Goal: Information Seeking & Learning: Learn about a topic

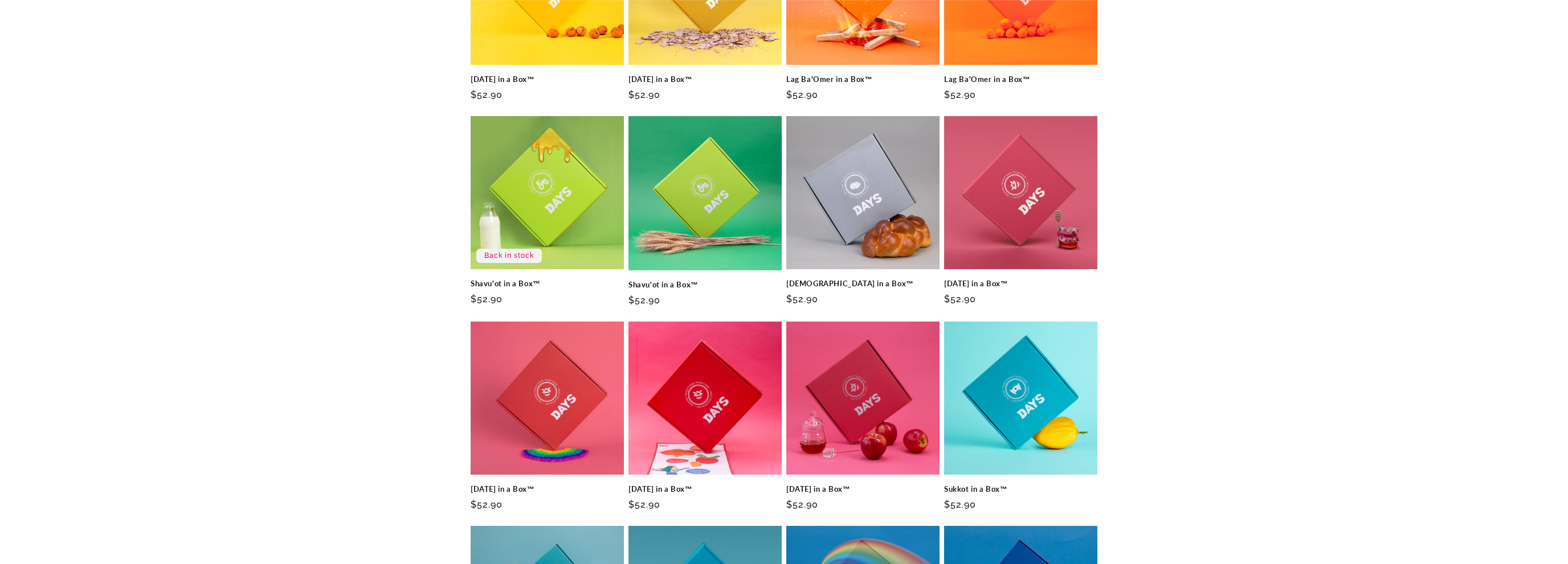
scroll to position [300, 0]
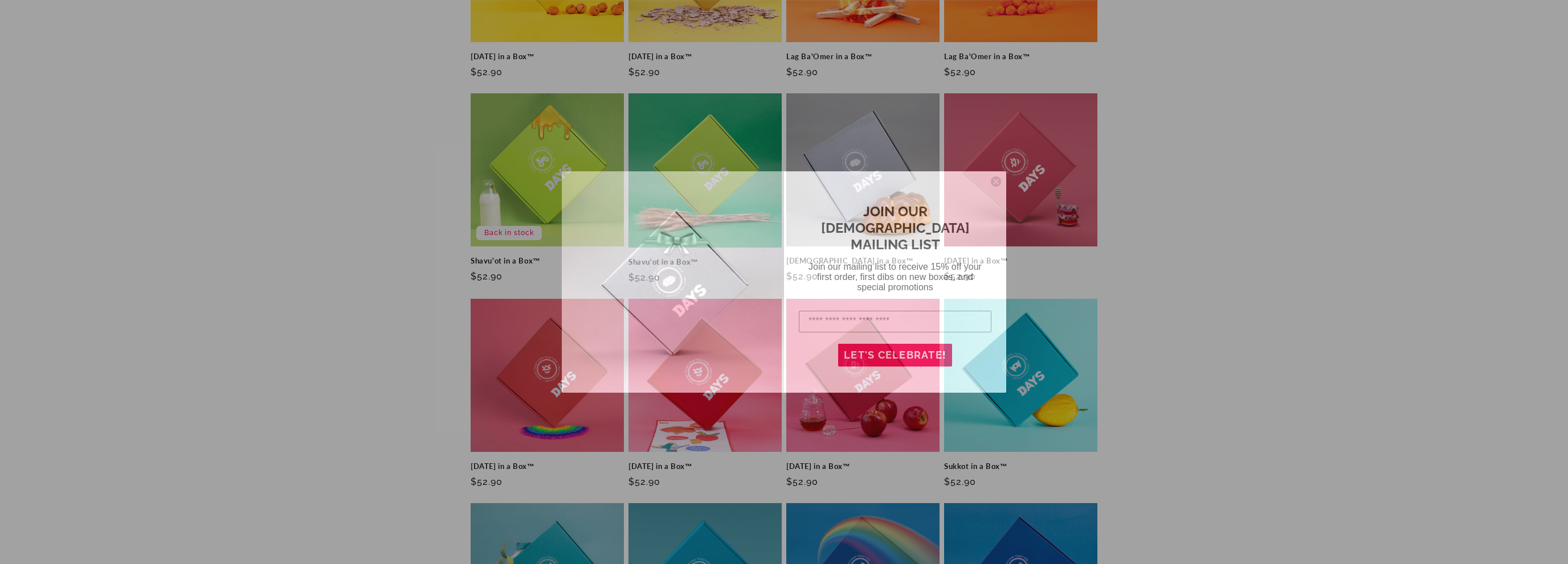
click at [996, 182] on icon "Close dialog" at bounding box center [995, 181] width 4 height 4
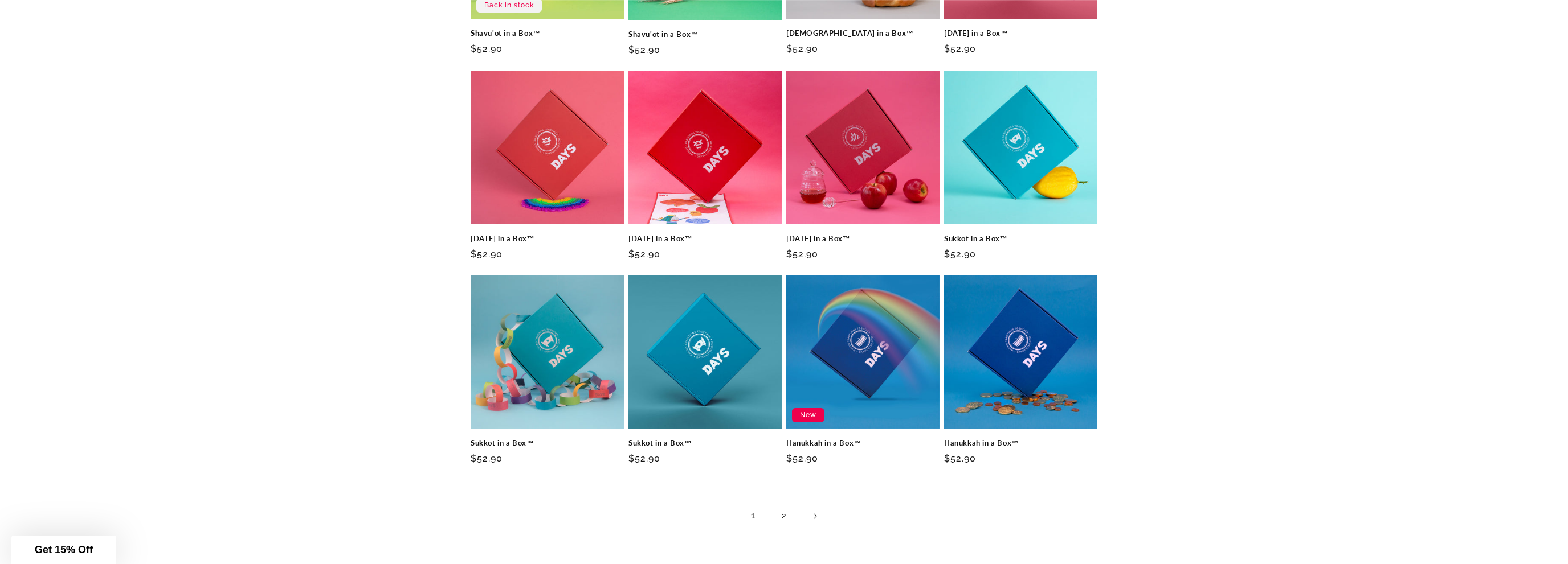
scroll to position [541, 0]
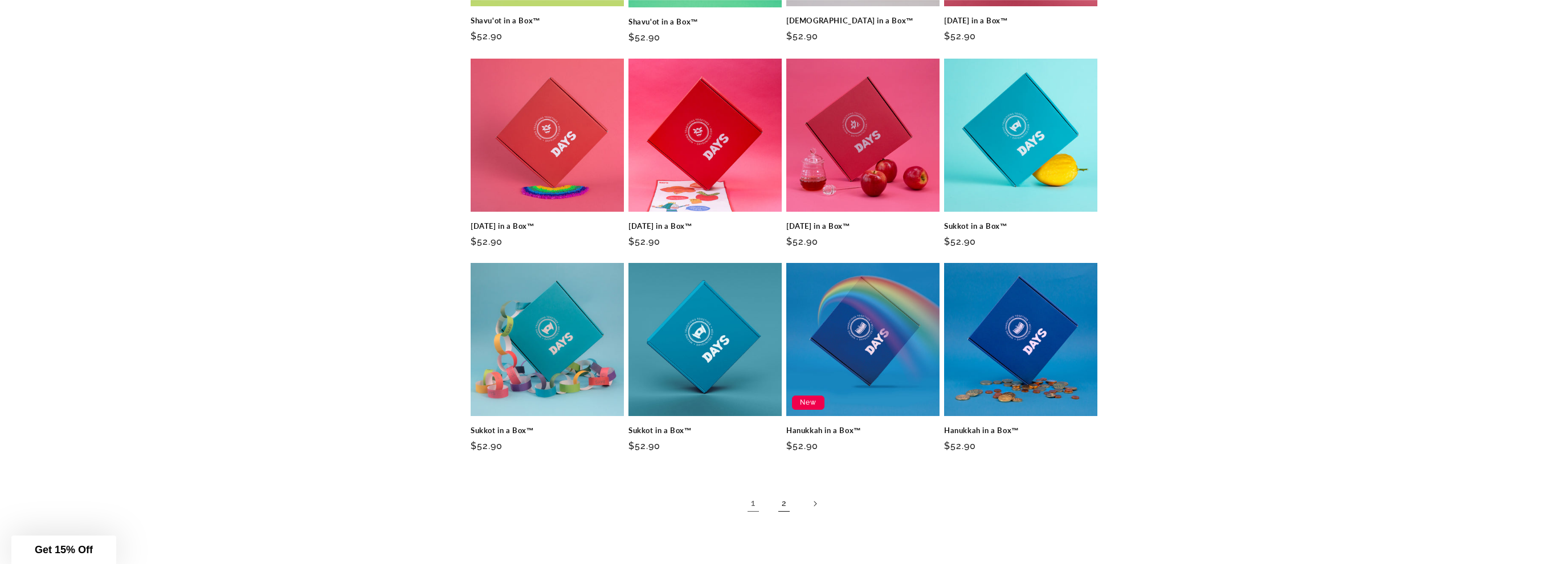
click at [782, 501] on link "2" at bounding box center [783, 503] width 25 height 25
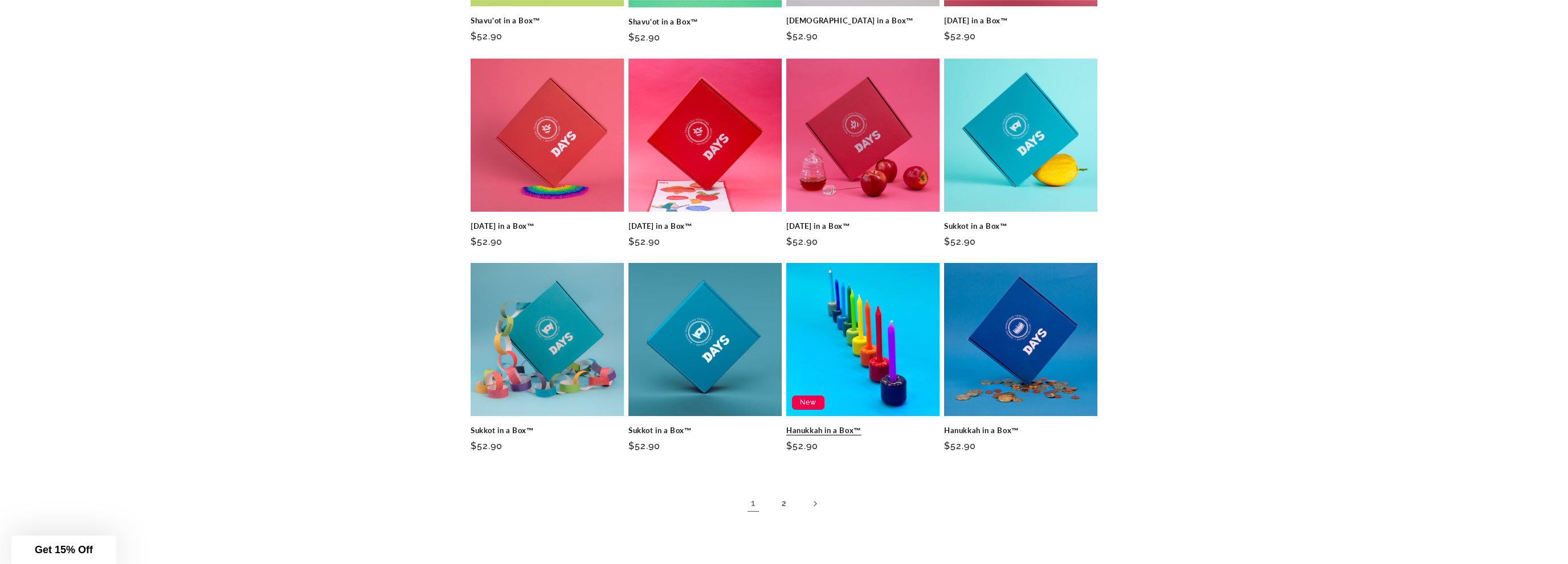
click at [848, 426] on link "Hanukkah in a Box™" at bounding box center [862, 430] width 153 height 9
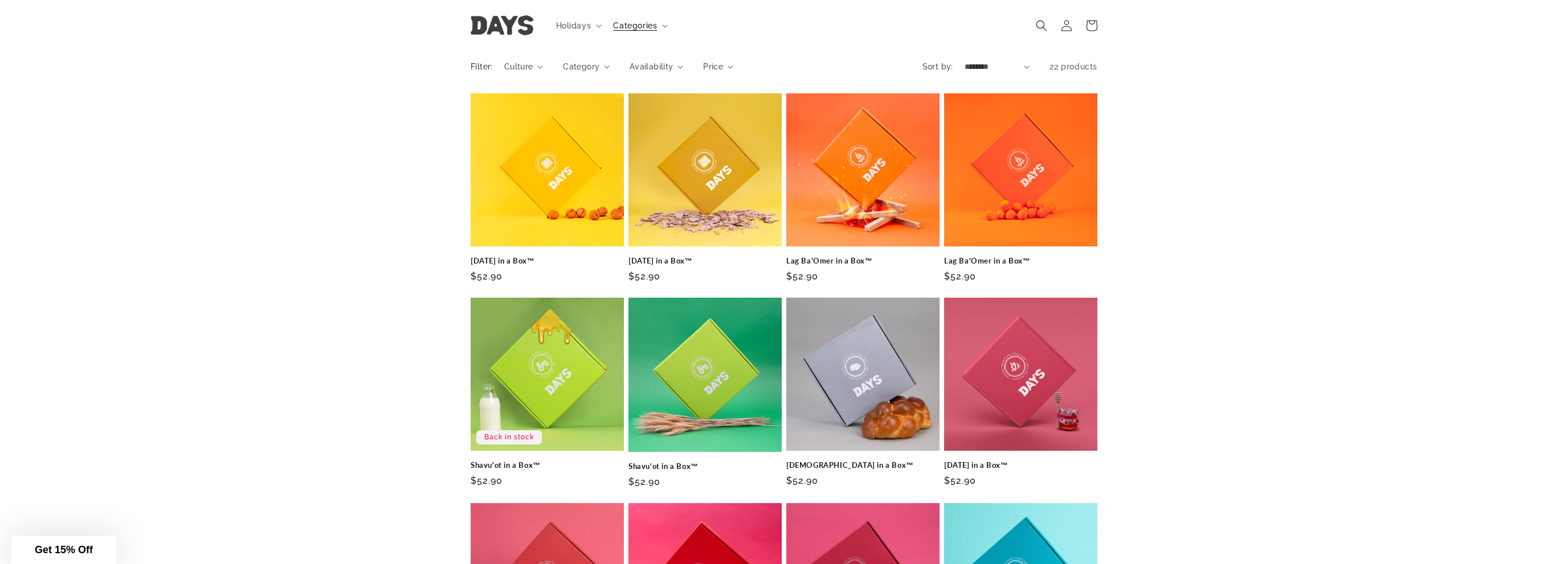
scroll to position [0, 0]
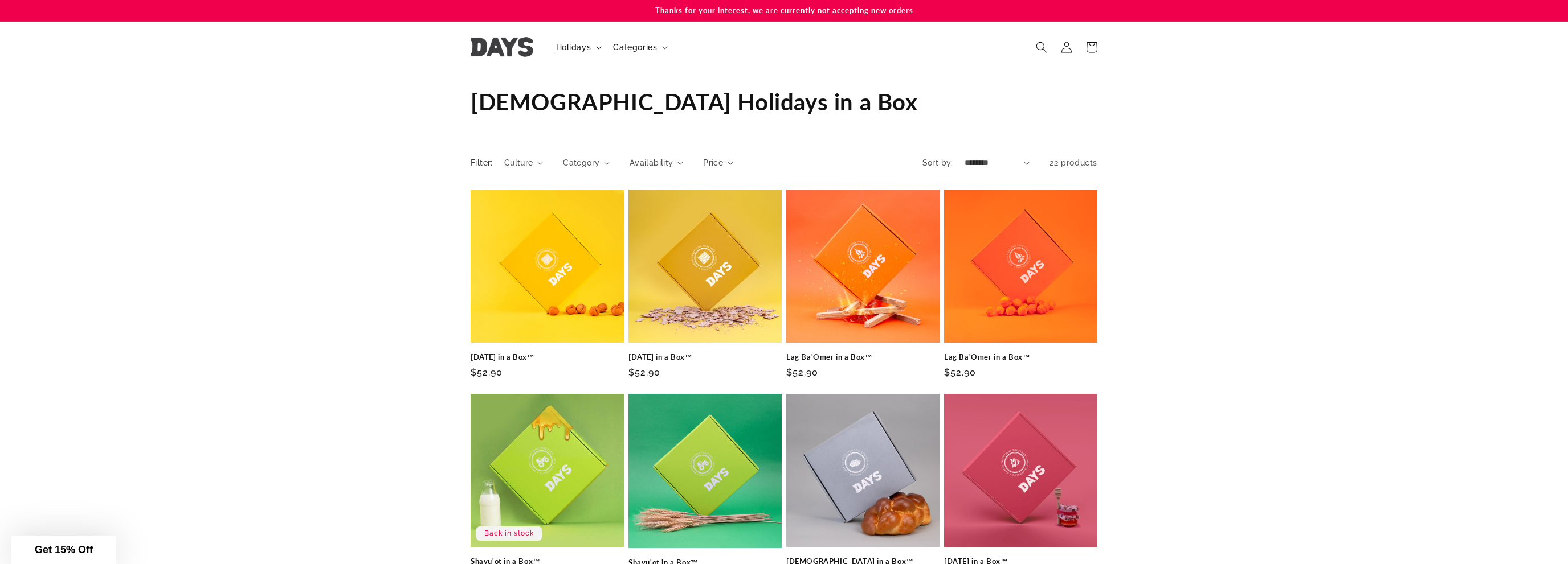
click at [593, 45] on summary "Holidays" at bounding box center [577, 47] width 58 height 24
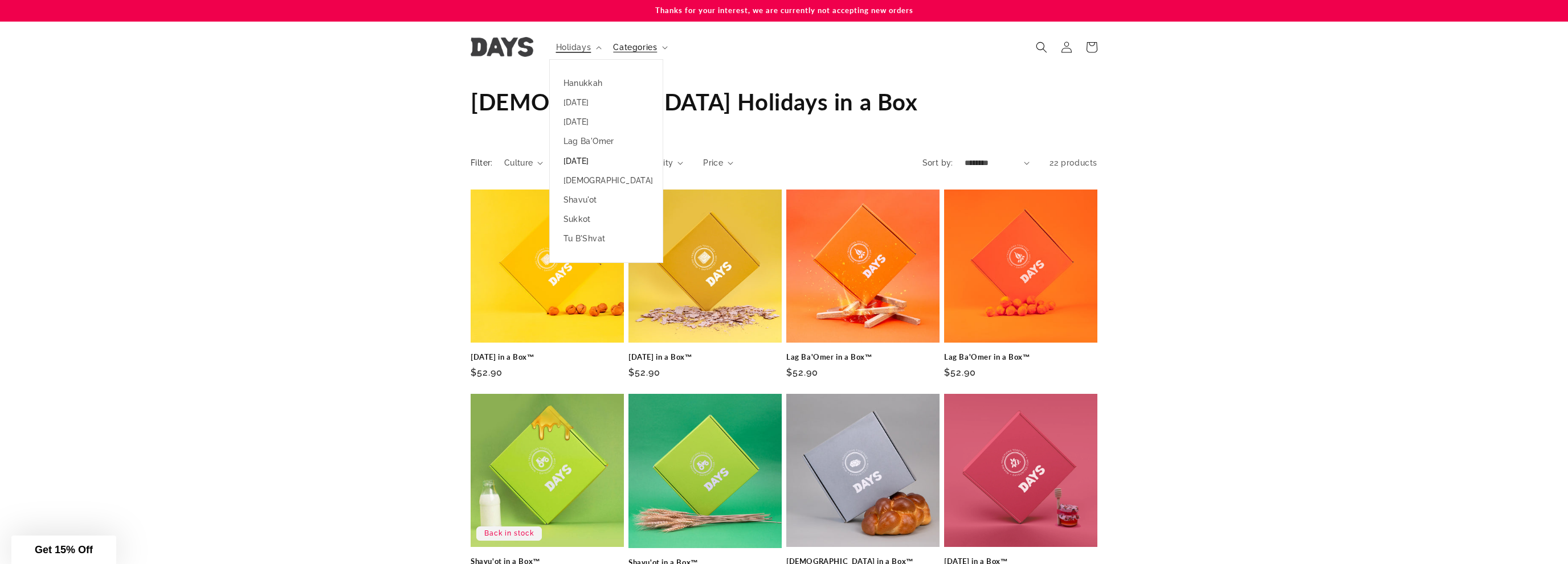
click at [597, 163] on link "[DATE]" at bounding box center [605, 161] width 112 height 20
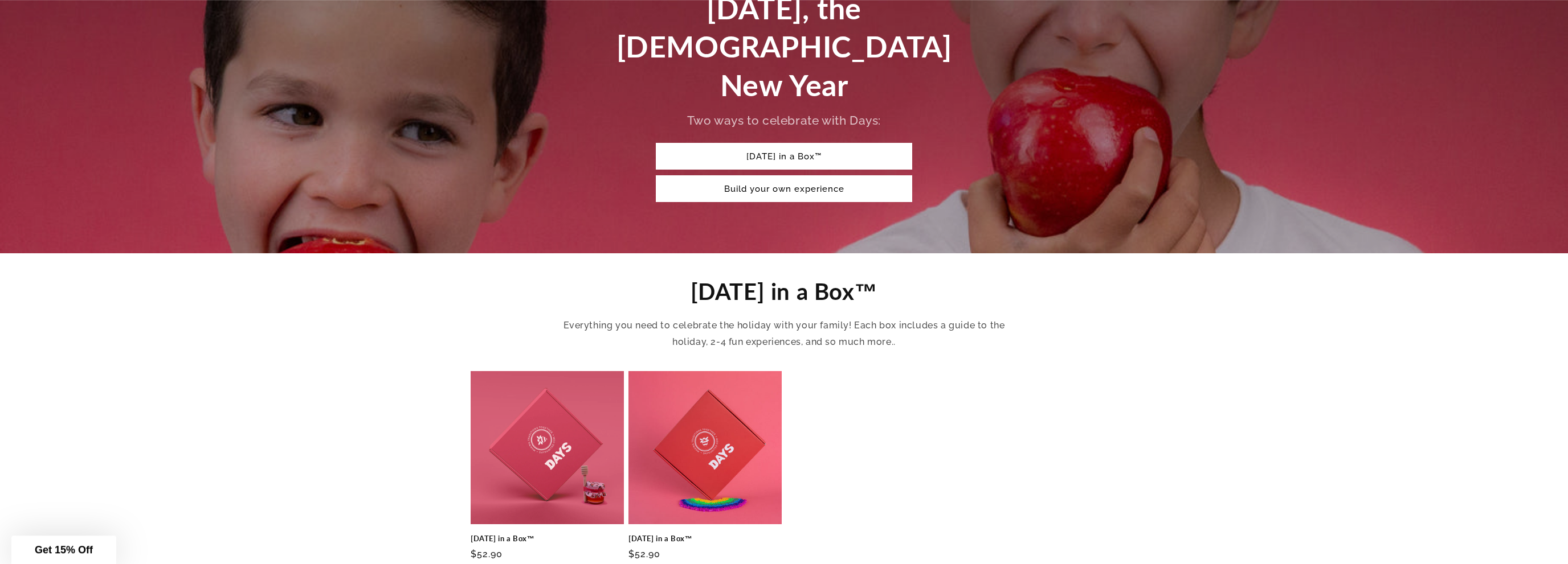
scroll to position [180, 0]
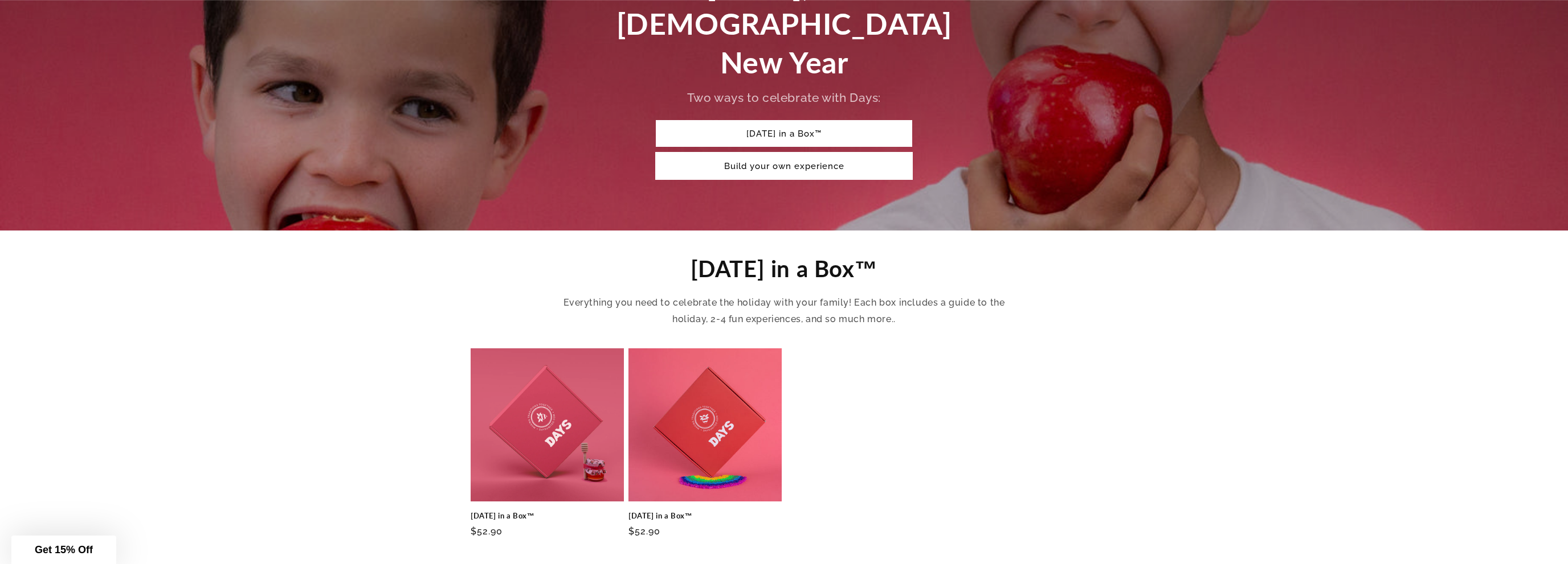
click at [726, 153] on link "Build your own experience" at bounding box center [784, 166] width 257 height 27
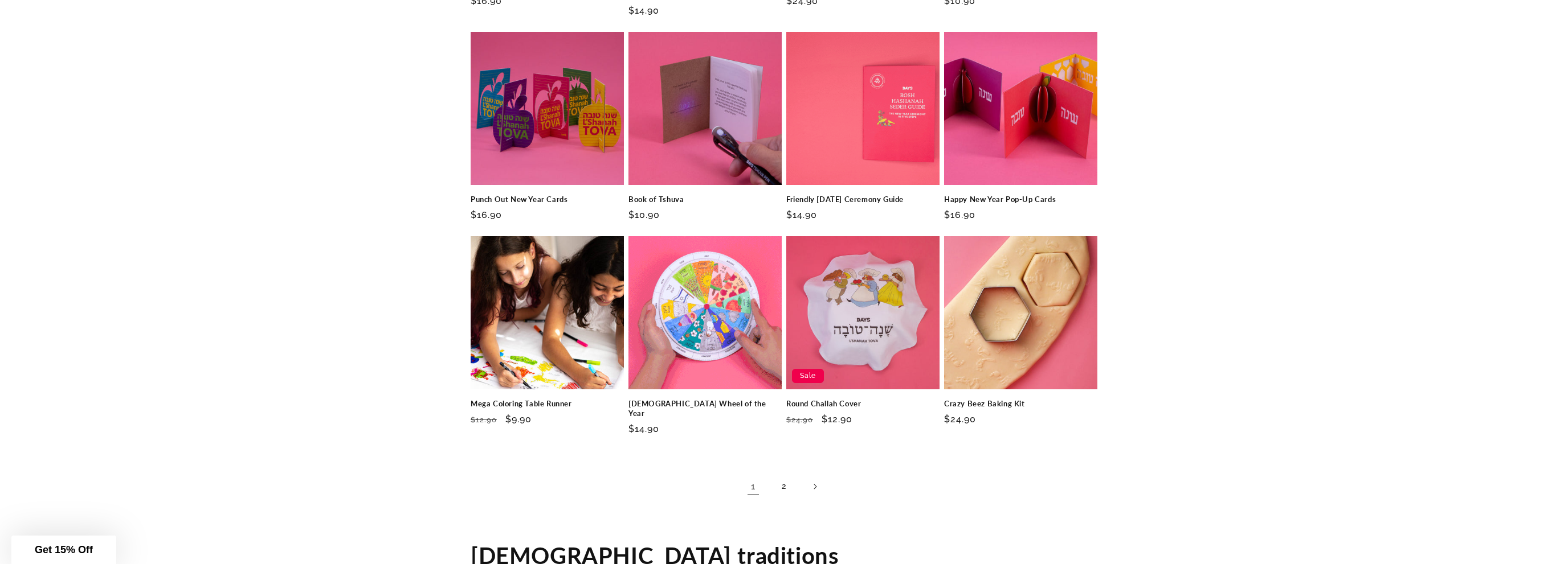
scroll to position [1589, 0]
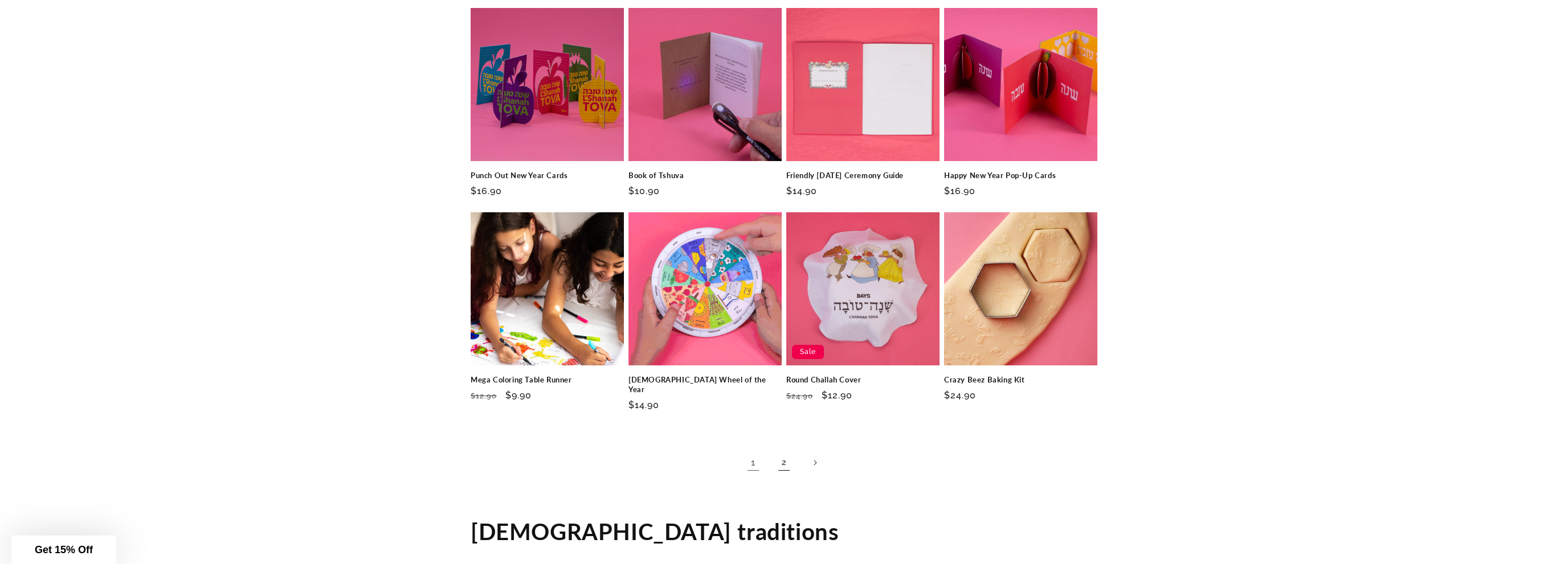
click at [784, 454] on link "2" at bounding box center [783, 463] width 25 height 25
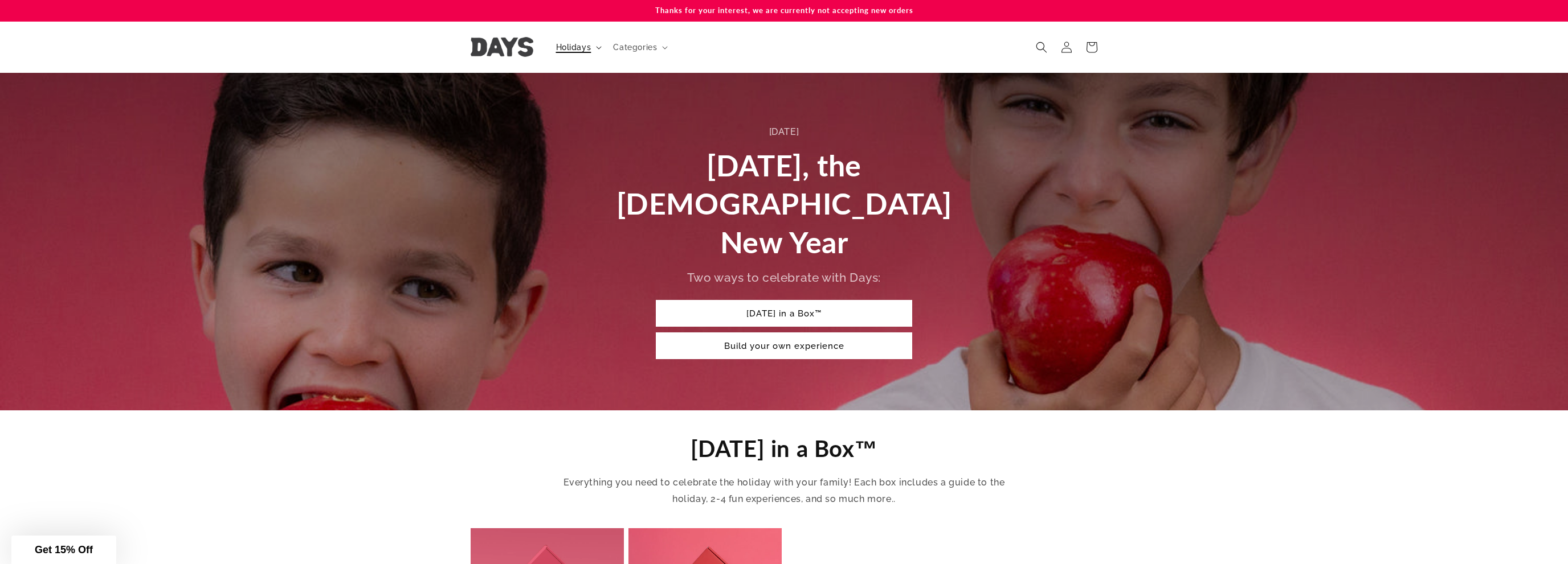
click at [578, 55] on summary "Holidays" at bounding box center [577, 47] width 58 height 24
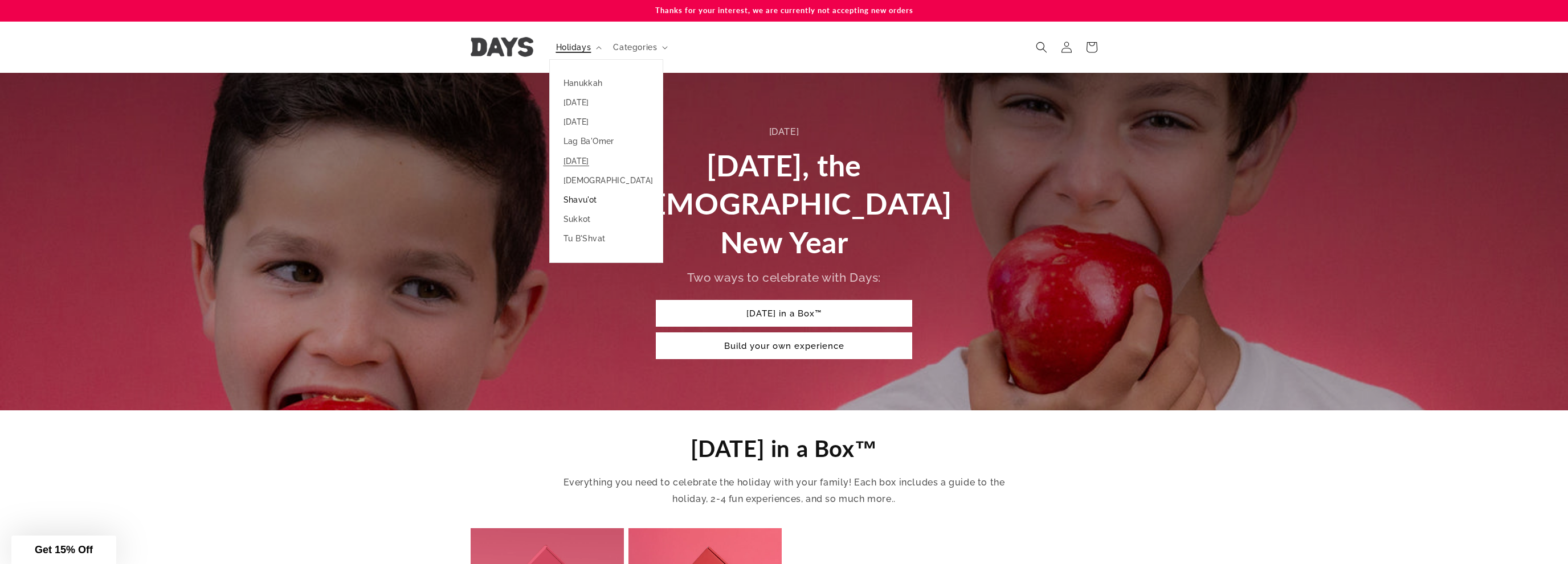
click at [586, 199] on link "Shavu'ot" at bounding box center [605, 200] width 112 height 20
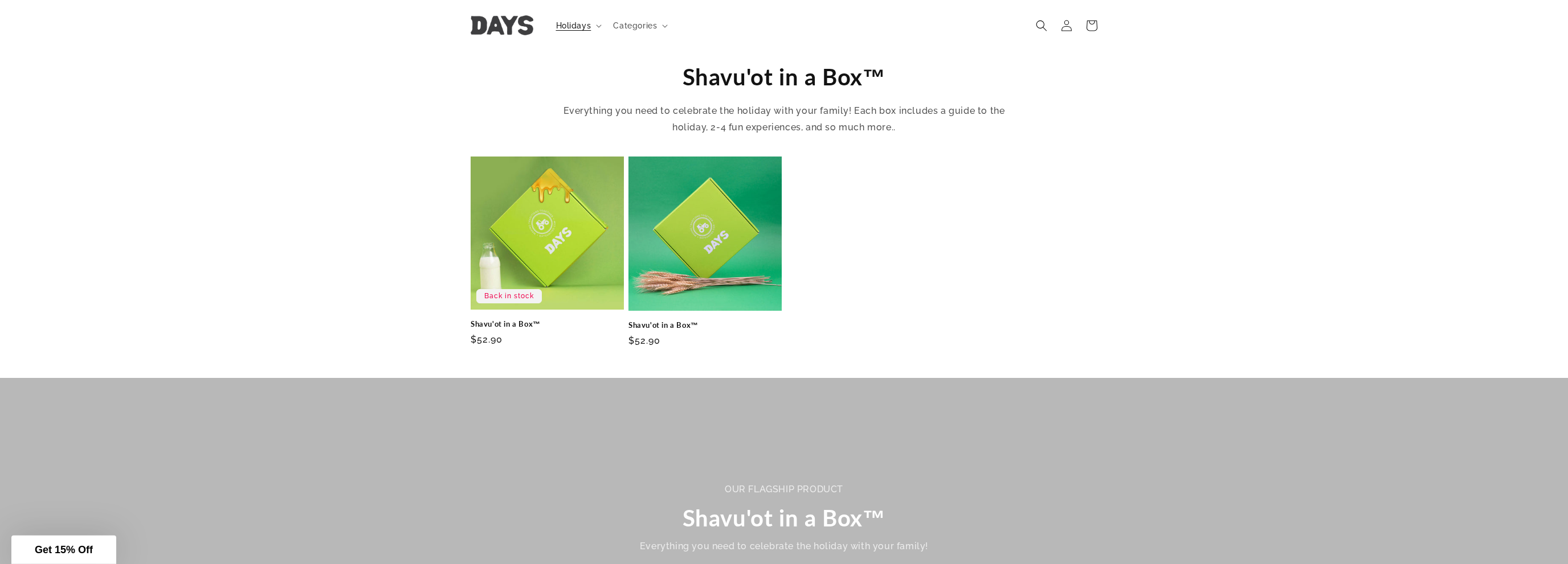
scroll to position [361, 0]
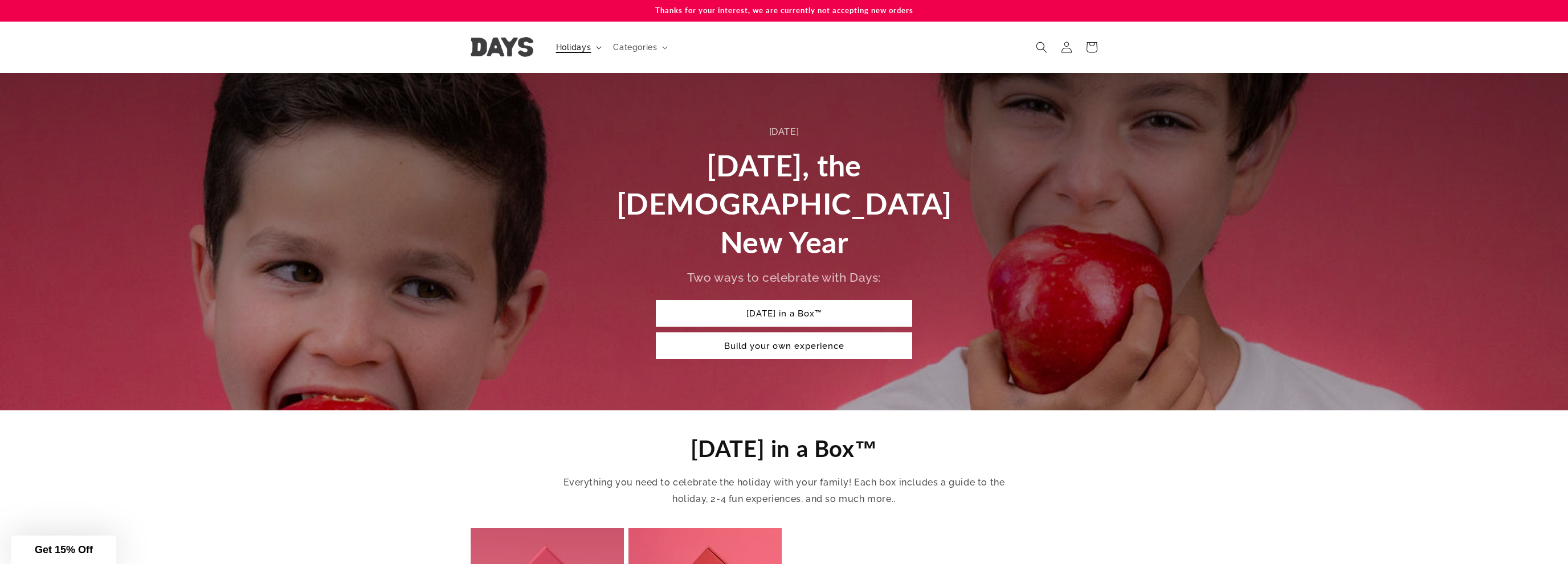
click at [575, 45] on span "Holidays" at bounding box center [573, 47] width 35 height 10
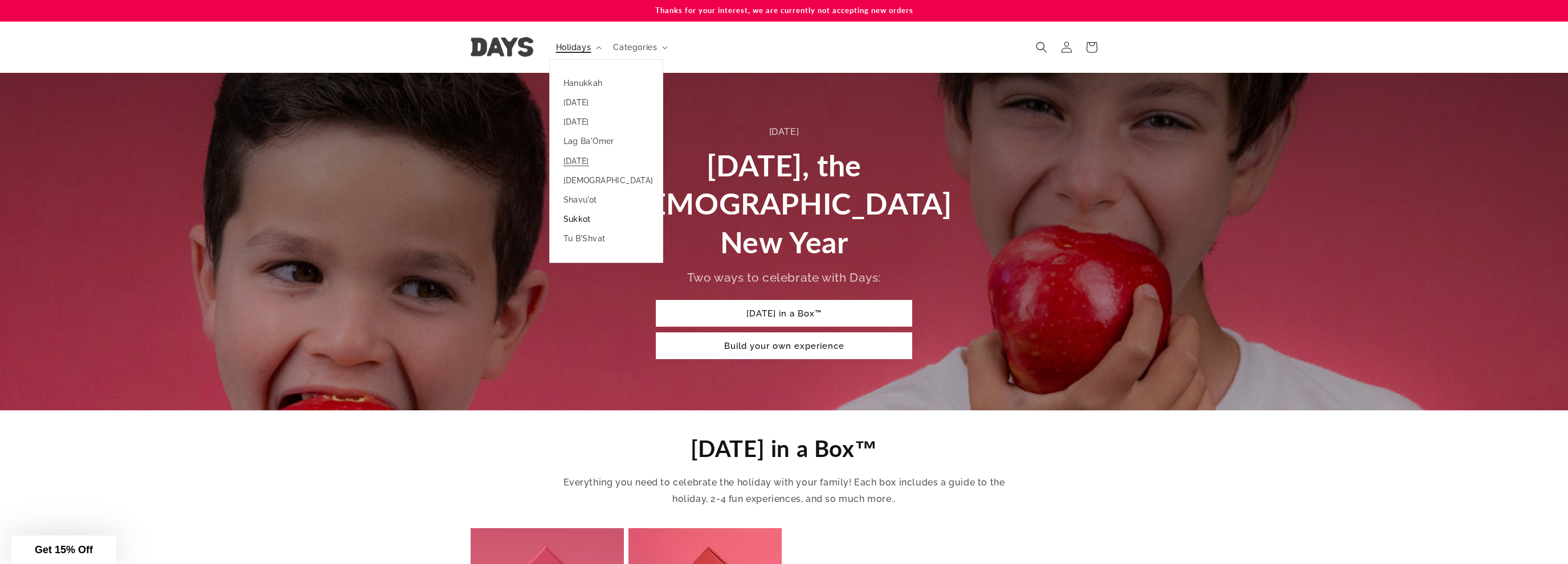
click at [576, 217] on link "Sukkot" at bounding box center [605, 219] width 112 height 20
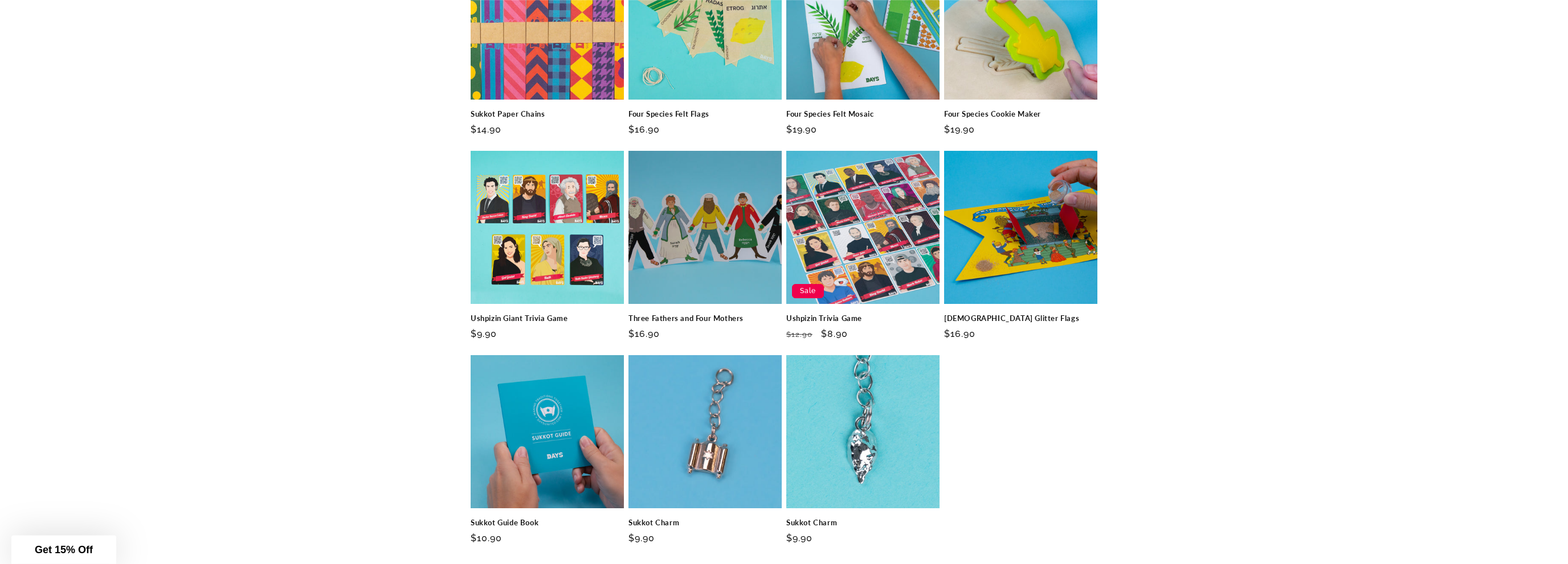
scroll to position [1443, 0]
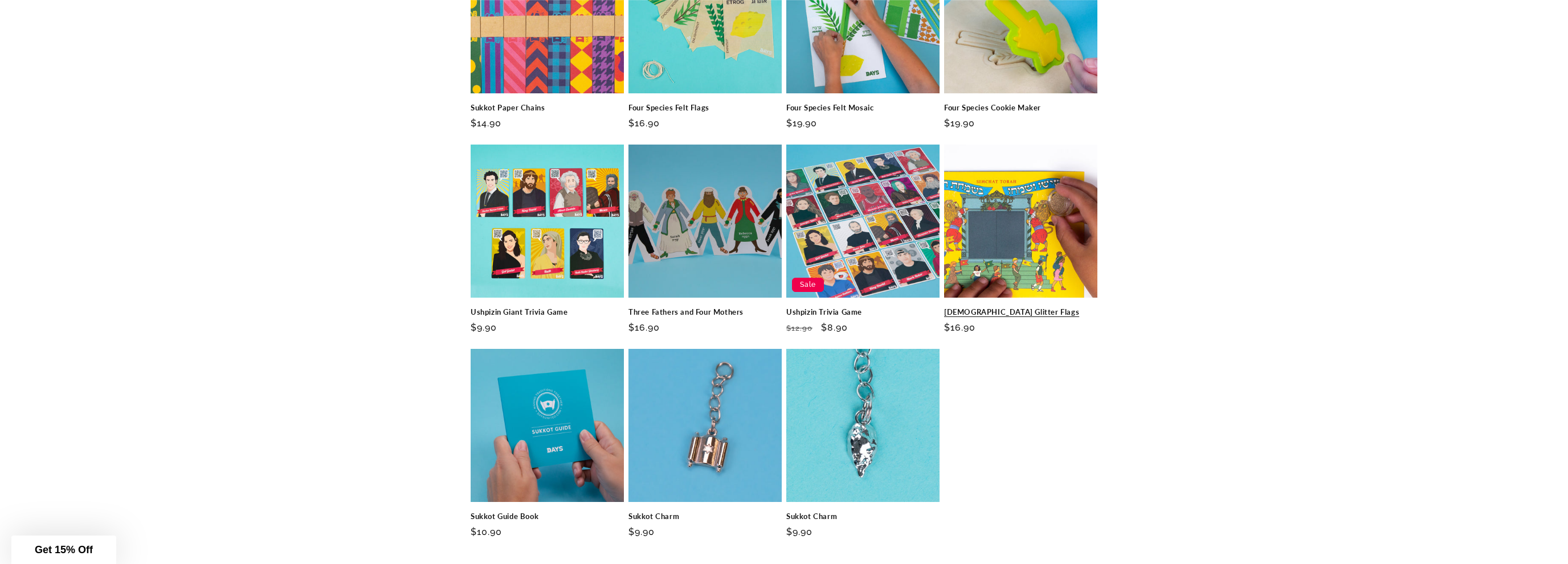
click at [983, 307] on link "Simchat Torah Glitter Flags" at bounding box center [1020, 312] width 153 height 9
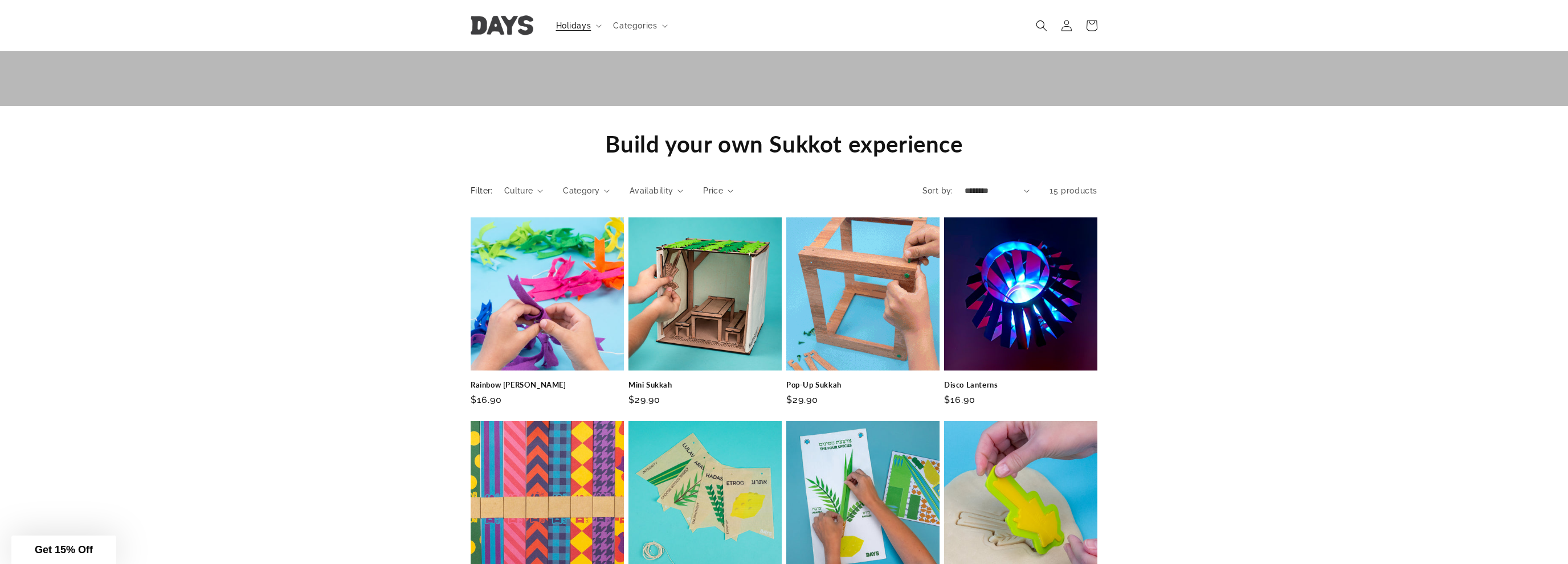
scroll to position [902, 0]
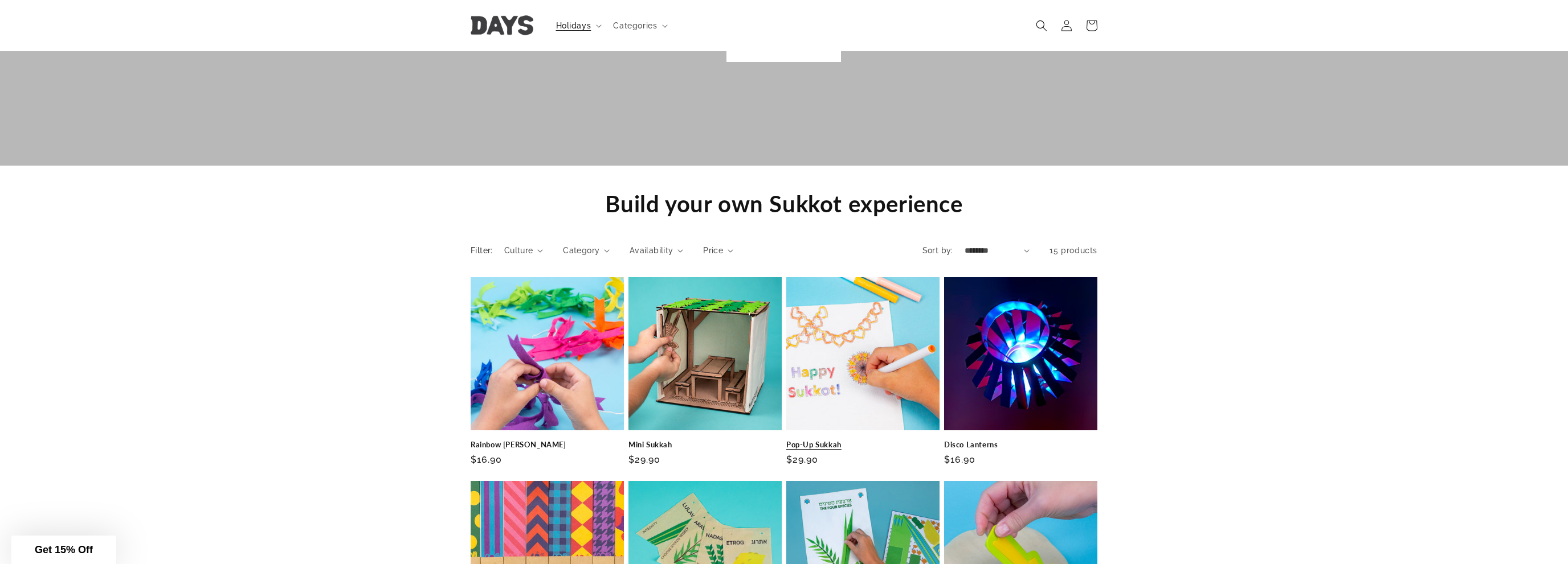
click at [815, 440] on link "Pop-Up Sukkah" at bounding box center [862, 445] width 153 height 9
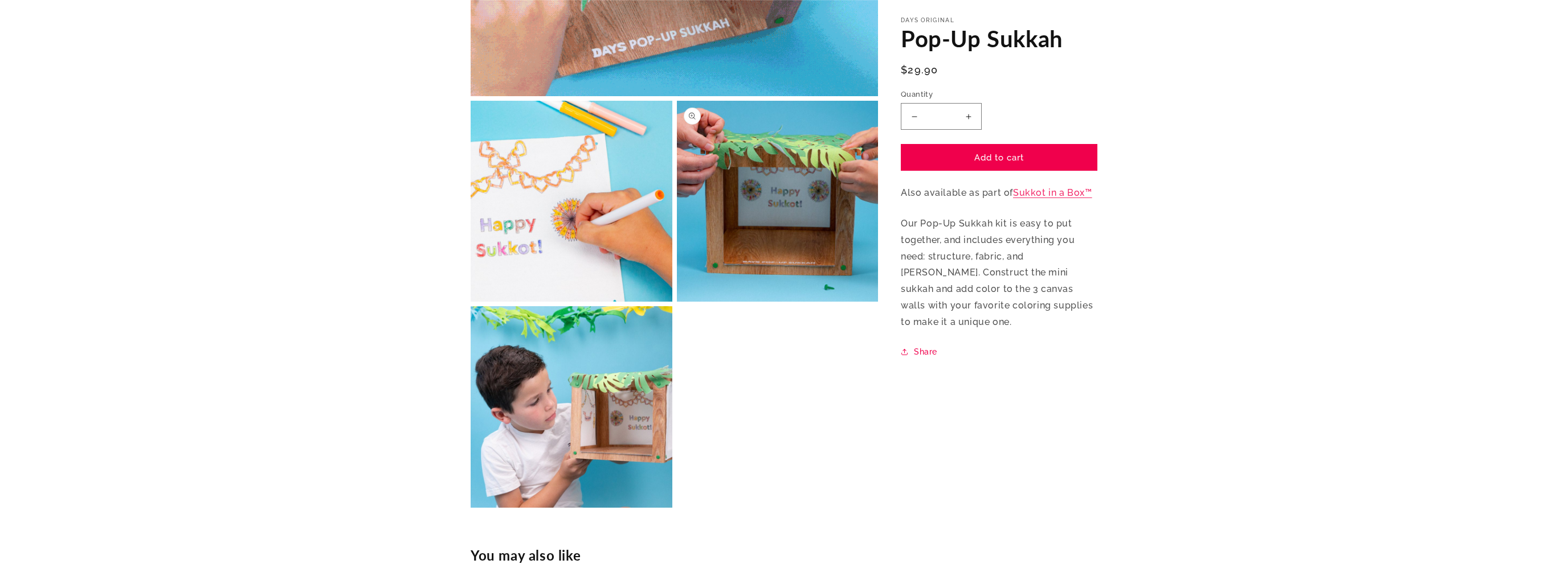
scroll to position [421, 0]
